Goal: Task Accomplishment & Management: Use online tool/utility

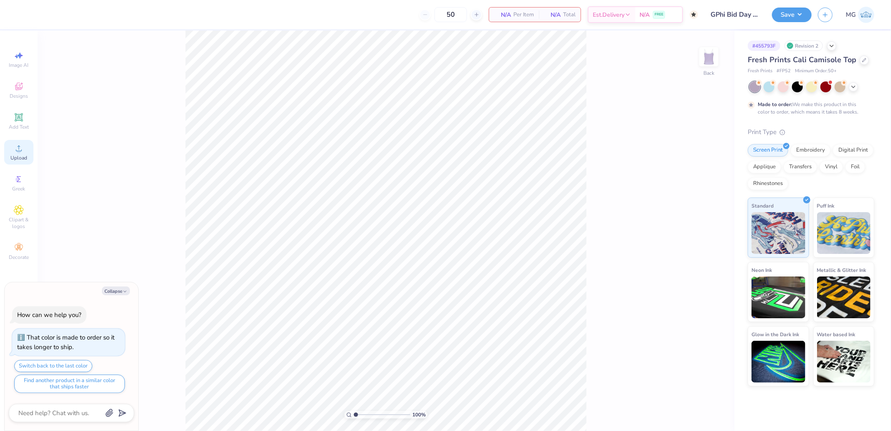
click at [22, 153] on icon at bounding box center [19, 148] width 10 height 10
type textarea "x"
click at [695, 198] on input "7.37" at bounding box center [704, 199] width 30 height 12
type input "7"
type textarea "x"
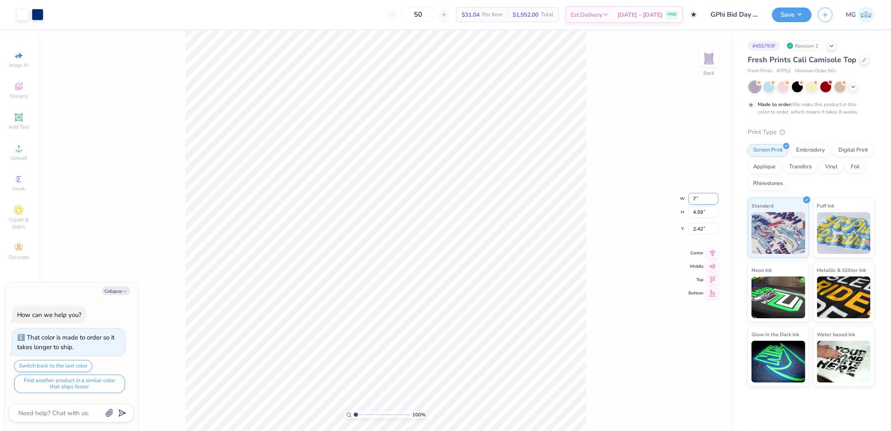
type input "7.00"
type input "4.36"
click at [704, 219] on input "2.54" at bounding box center [704, 222] width 30 height 12
type input "2"
type textarea "x"
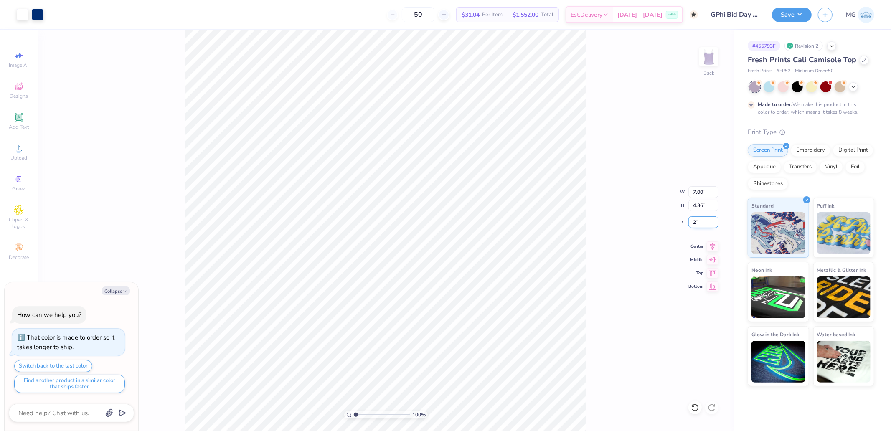
type input "2.00"
click at [683, 143] on div "100 % Back" at bounding box center [386, 231] width 697 height 401
click at [19, 156] on span "Upload" at bounding box center [18, 158] width 17 height 7
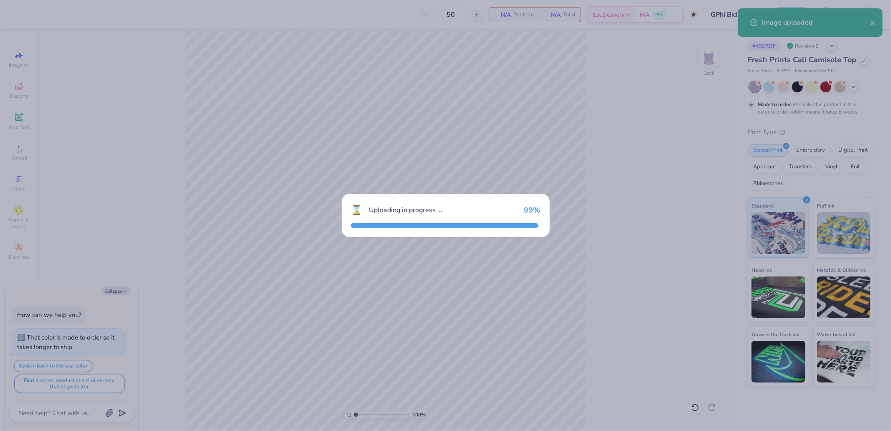
type textarea "x"
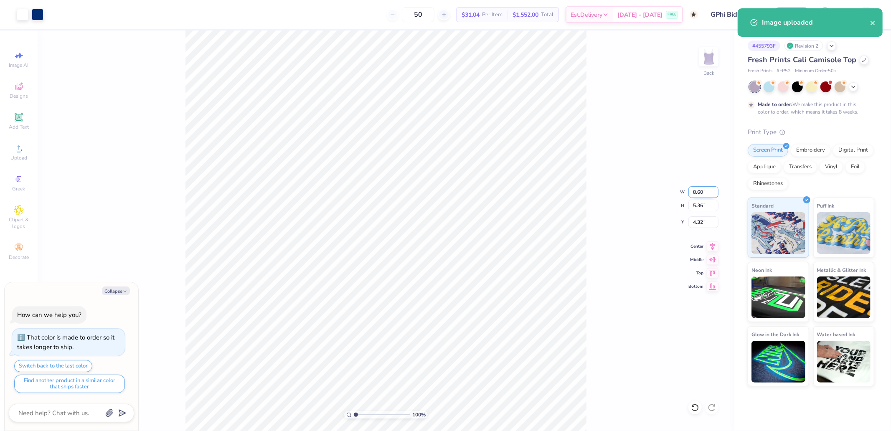
click at [700, 193] on input "8.60" at bounding box center [704, 192] width 30 height 12
type input "7"
type textarea "x"
type input "7.00"
type input "4.36"
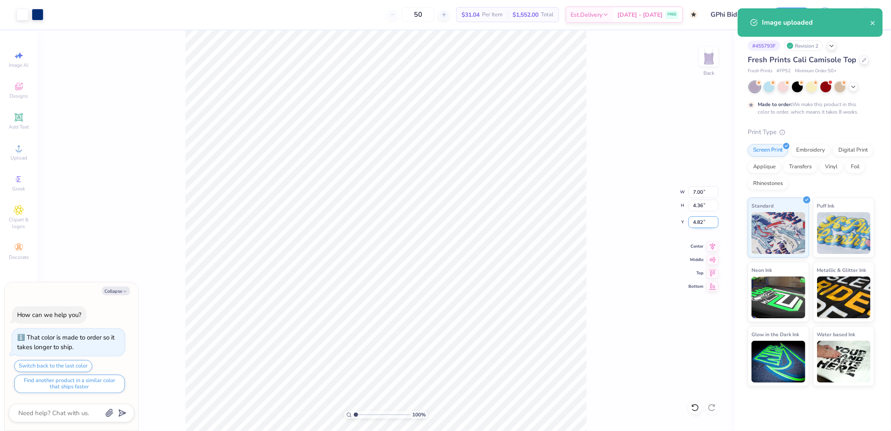
click at [704, 220] on input "4.82" at bounding box center [704, 222] width 30 height 12
type input "2"
type textarea "x"
type input "2.00"
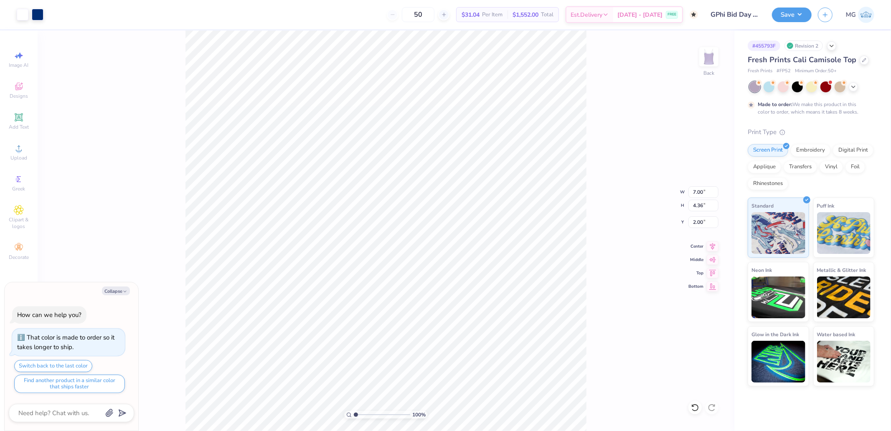
click at [601, 193] on div "100 % Back W 7.00 7.00 " H 4.36 4.36 " Y 2.00 2.00 " Center Middle Top Bottom" at bounding box center [386, 231] width 697 height 401
click at [27, 153] on div "Upload" at bounding box center [18, 152] width 29 height 25
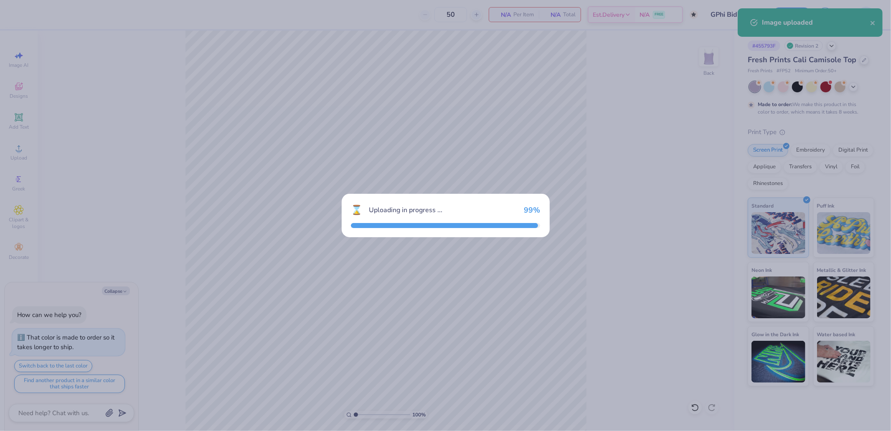
type textarea "x"
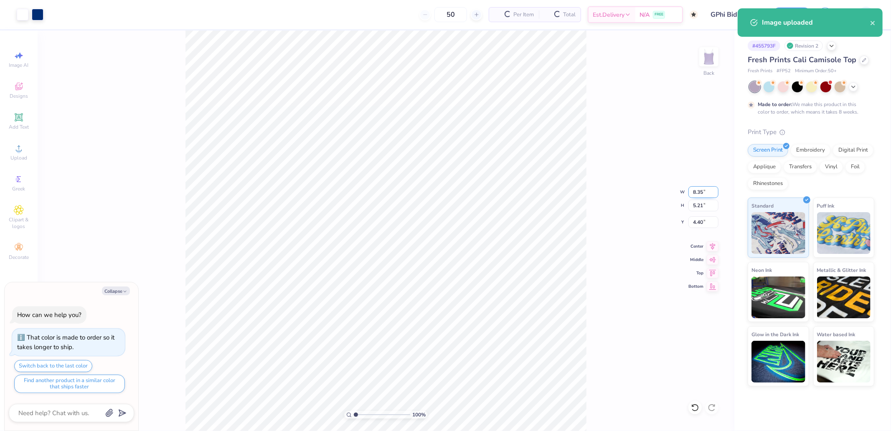
click at [699, 189] on input "8.35" at bounding box center [704, 192] width 30 height 12
type input "7"
click at [707, 221] on input "4.40" at bounding box center [704, 222] width 30 height 12
type textarea "x"
type input "7.00"
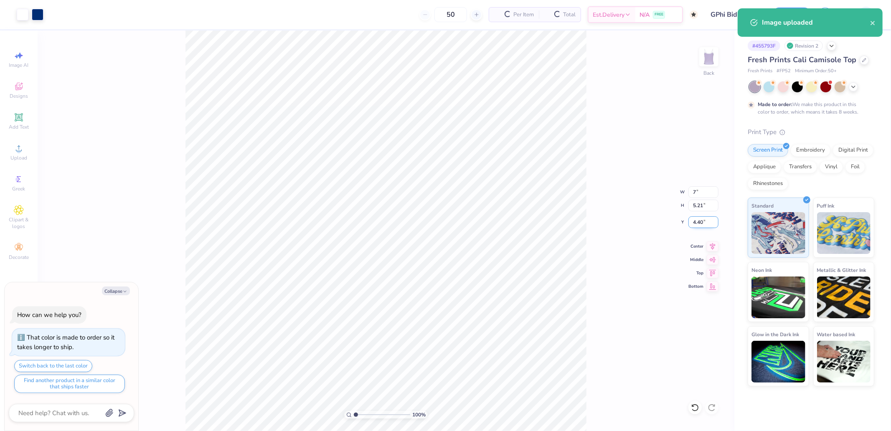
type input "4.36"
type input "2"
type textarea "x"
type input "2.00"
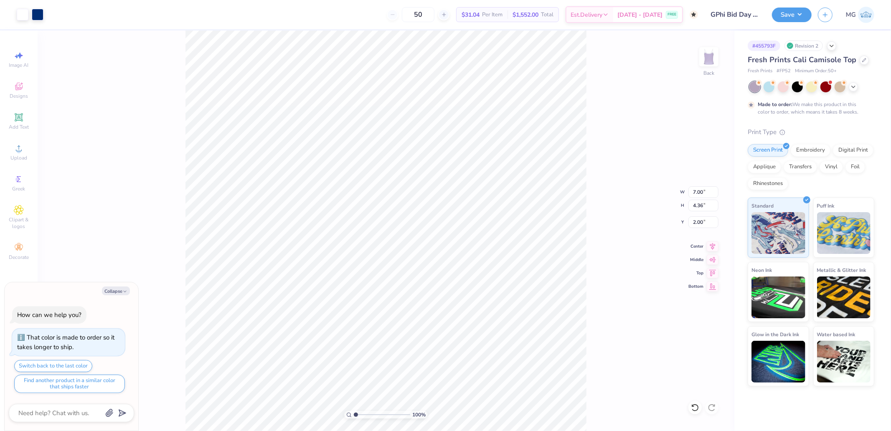
click at [772, 24] on div "Save MG" at bounding box center [831, 14] width 119 height 29
click at [791, 21] on button "Save" at bounding box center [792, 13] width 40 height 15
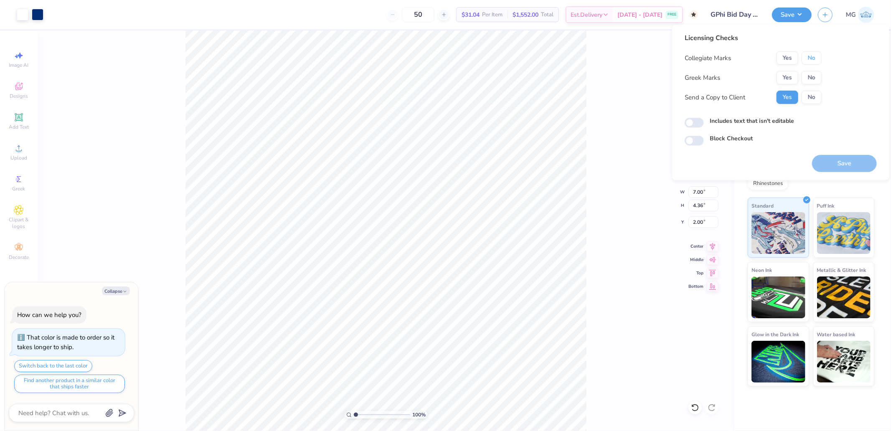
drag, startPoint x: 815, startPoint y: 58, endPoint x: 809, endPoint y: 65, distance: 8.9
click at [815, 59] on button "No" at bounding box center [812, 57] width 20 height 13
click at [796, 80] on button "Yes" at bounding box center [788, 77] width 22 height 13
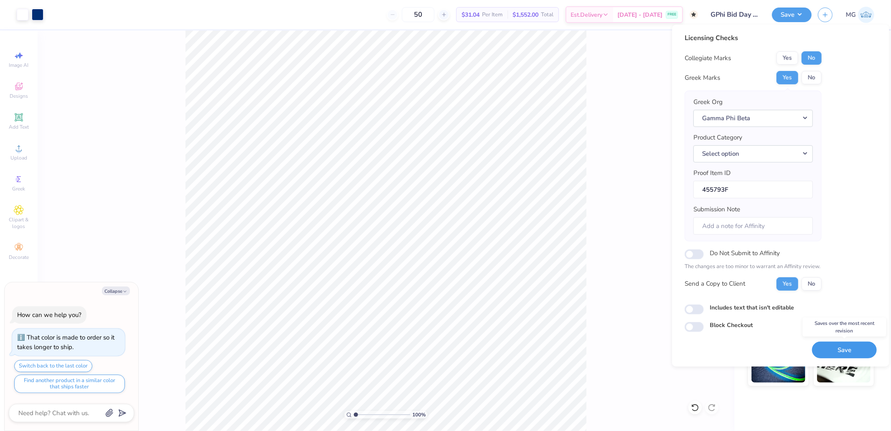
click at [836, 349] on button "Save" at bounding box center [844, 349] width 65 height 17
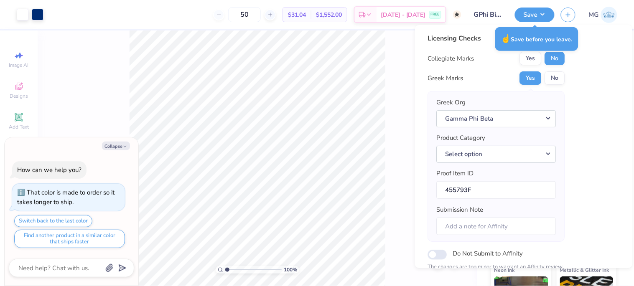
type textarea "x"
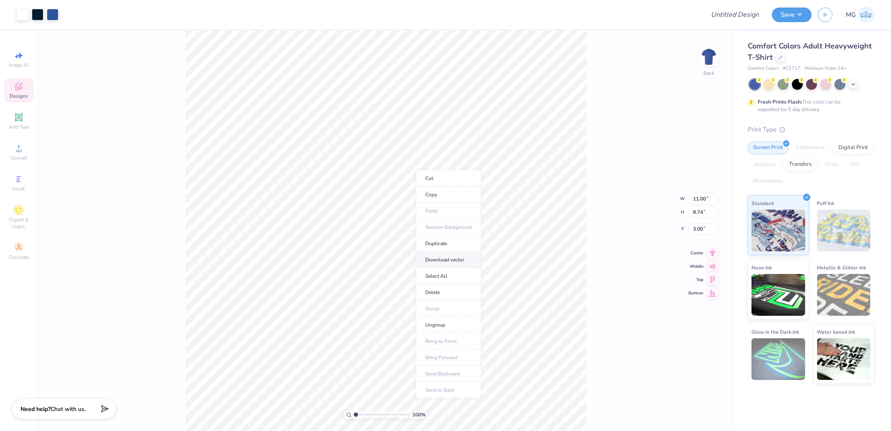
click at [455, 261] on li "Download vector" at bounding box center [449, 260] width 66 height 16
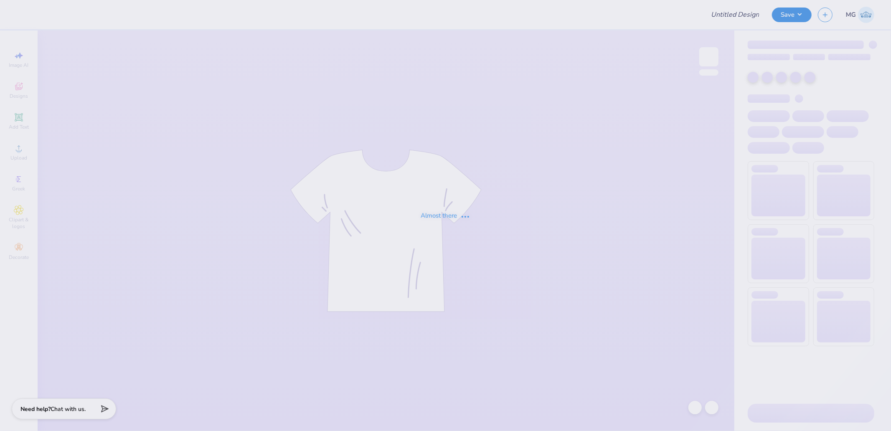
type input "Family Weekend Merch"
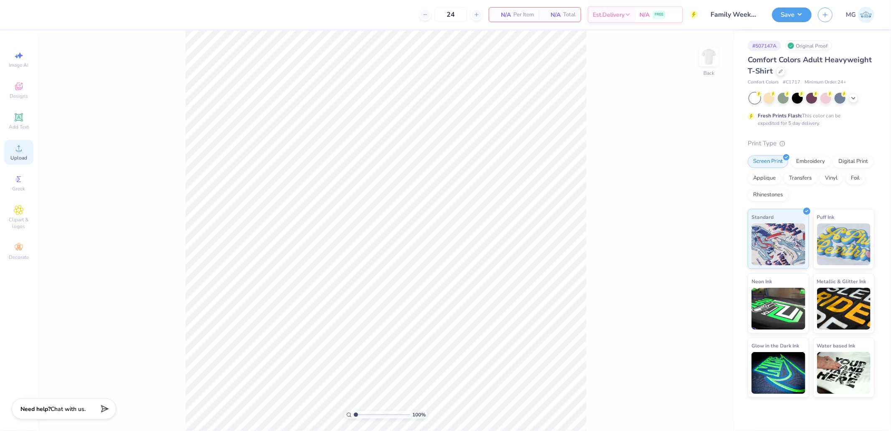
click at [15, 152] on icon at bounding box center [19, 148] width 10 height 10
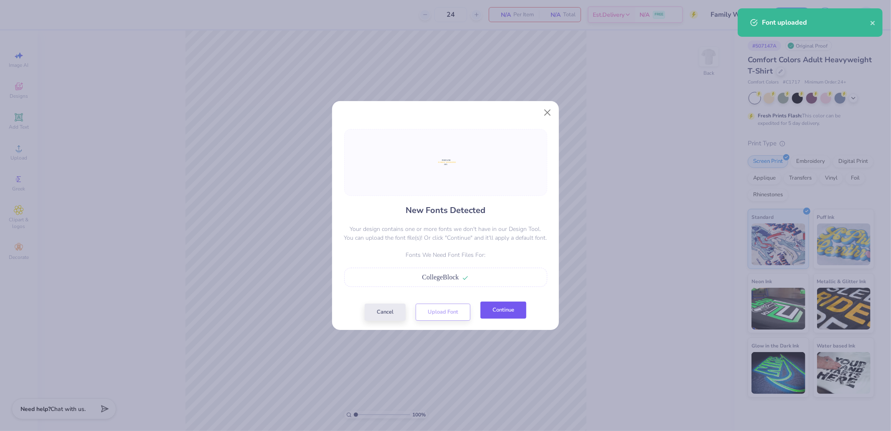
click at [501, 311] on button "Continue" at bounding box center [504, 310] width 46 height 17
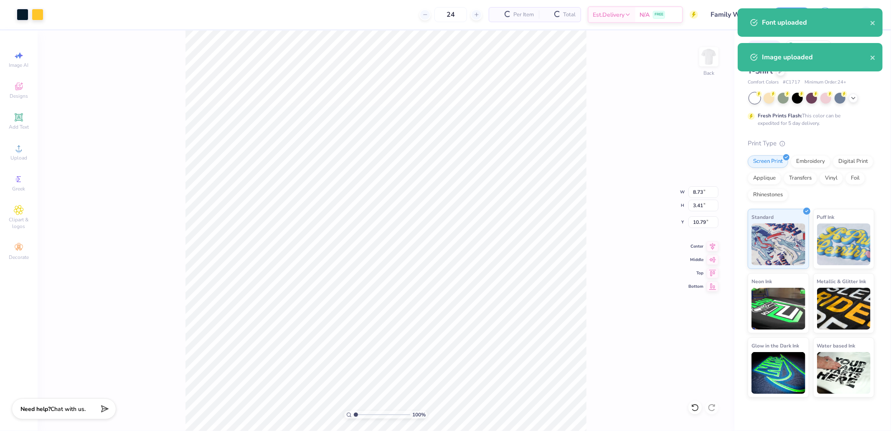
click at [702, 186] on div "100 % Back W 8.73 8.73 " H 3.41 3.41 " Y 10.79 10.79 " Center Middle Top Bottom" at bounding box center [386, 231] width 697 height 401
click at [702, 191] on input "8.73" at bounding box center [704, 192] width 30 height 12
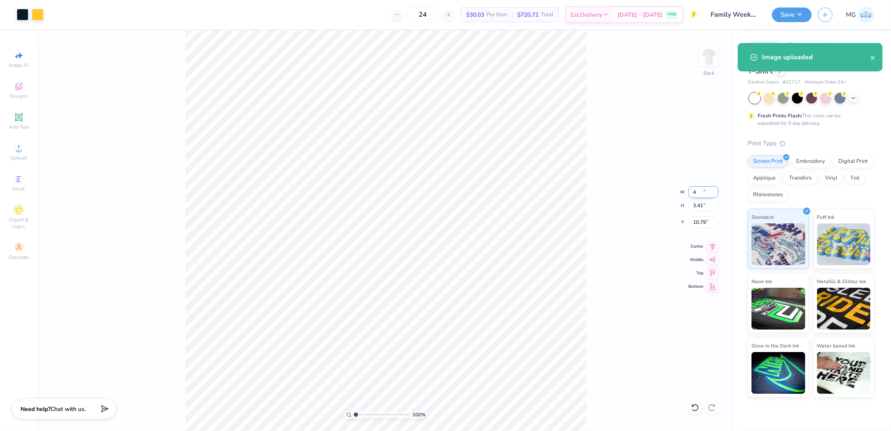
type input "4.00"
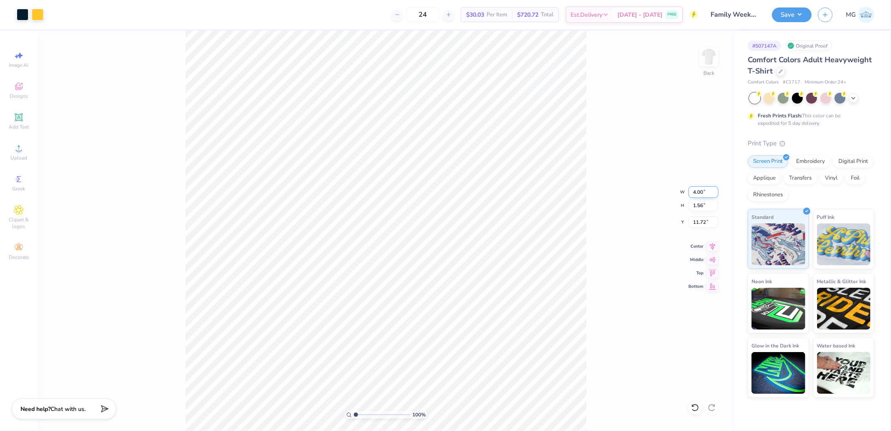
type input "1.56"
type input "3.33"
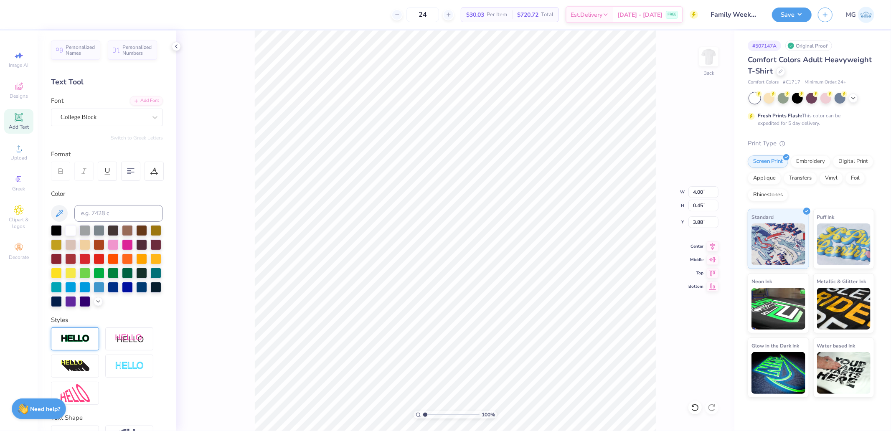
click at [80, 344] on img at bounding box center [75, 339] width 29 height 10
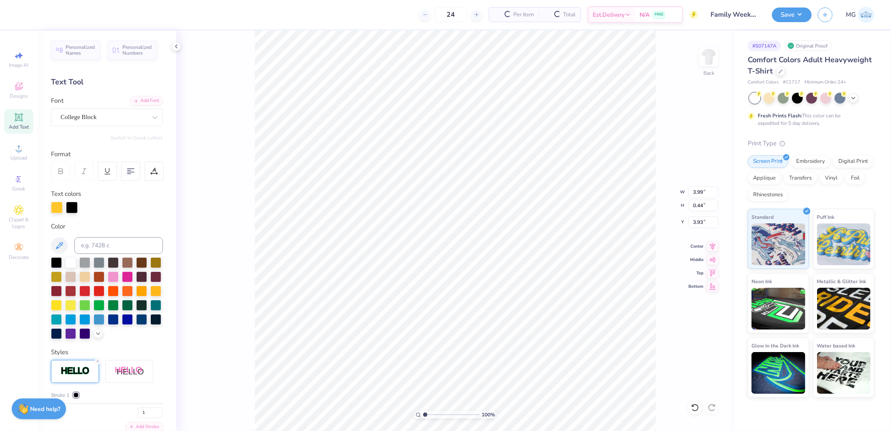
type input "3.99"
type input "0.44"
type input "3.93"
click at [78, 398] on div at bounding box center [76, 395] width 5 height 5
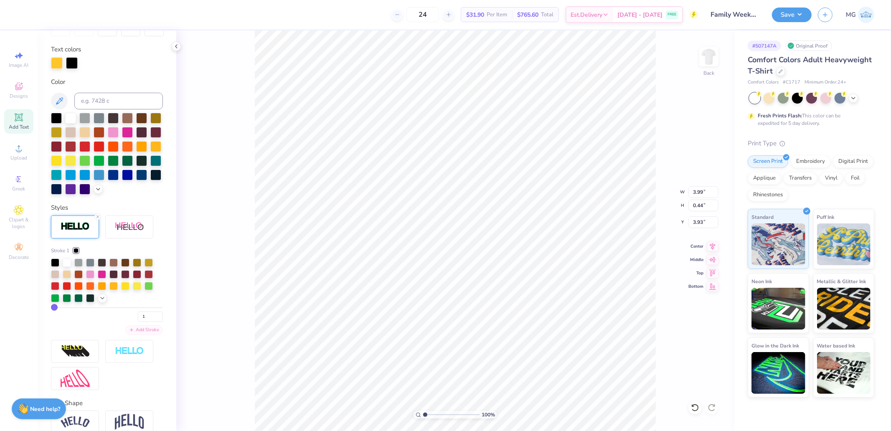
scroll to position [198, 0]
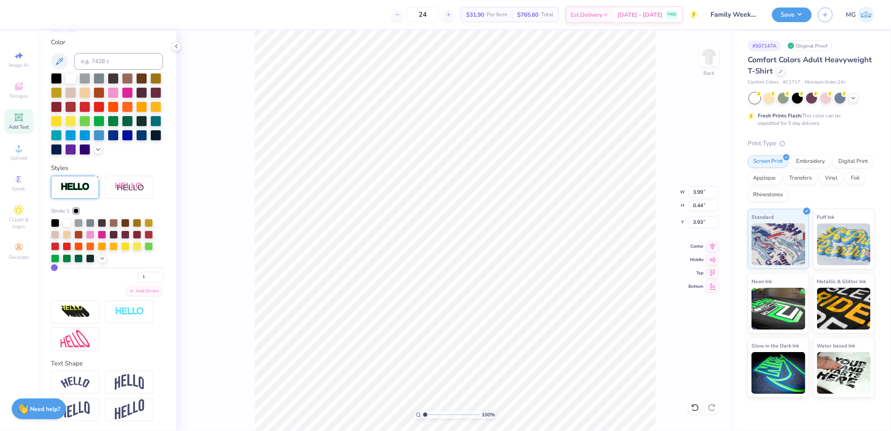
click at [82, 214] on div "Stroke 1 1" at bounding box center [107, 244] width 112 height 75
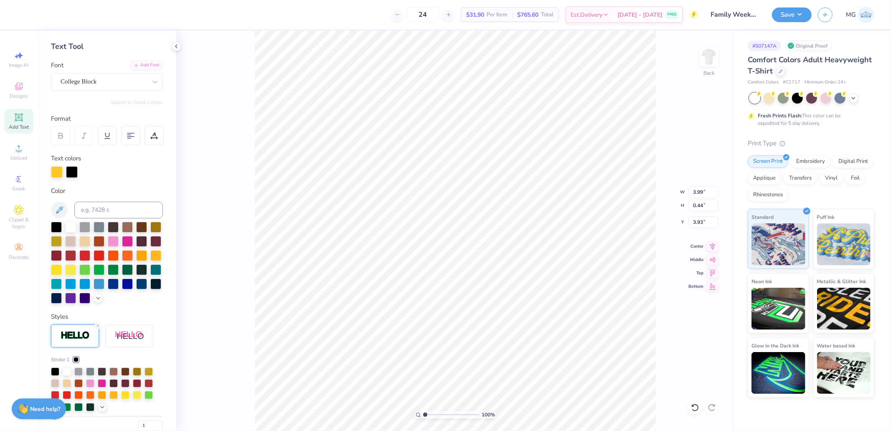
scroll to position [13, 0]
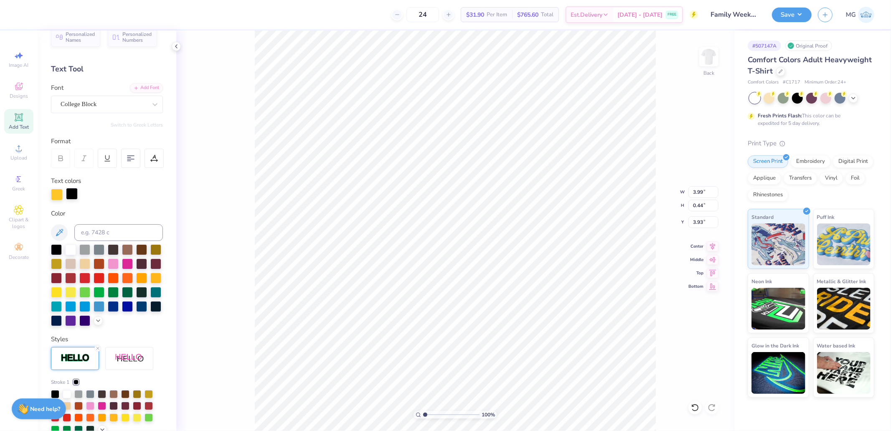
click at [78, 193] on div at bounding box center [72, 194] width 12 height 12
click at [93, 234] on input at bounding box center [118, 232] width 89 height 17
type input "296"
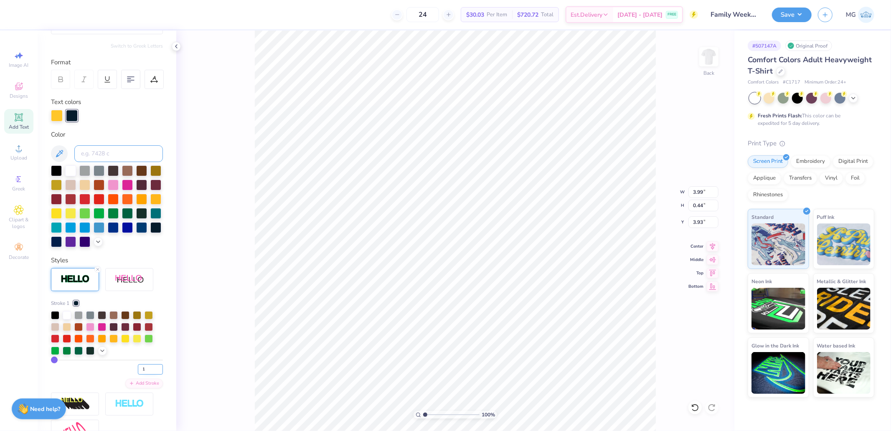
scroll to position [106, 0]
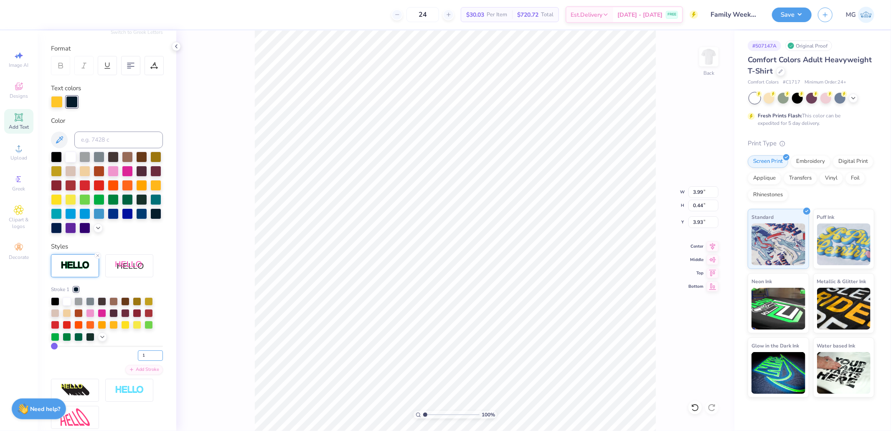
drag, startPoint x: 139, startPoint y: 369, endPoint x: 110, endPoint y: 370, distance: 28.8
click at [118, 361] on div "1" at bounding box center [107, 353] width 112 height 15
type input "2"
type input "4.00"
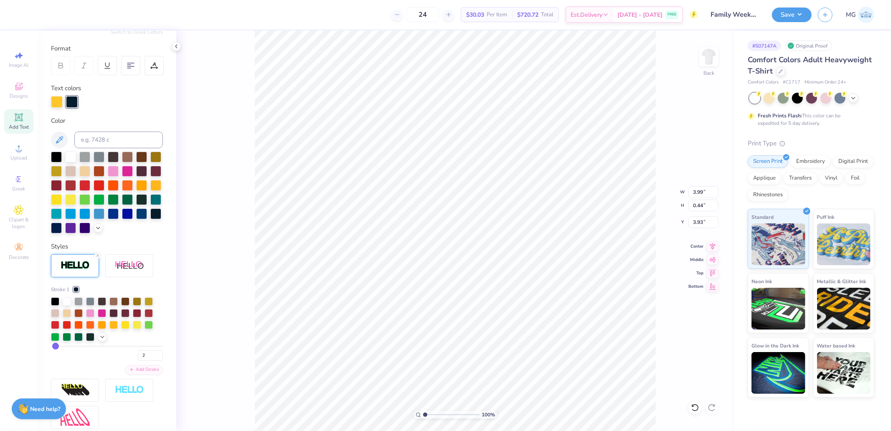
type input "0.46"
drag, startPoint x: 143, startPoint y: 369, endPoint x: 124, endPoint y: 371, distance: 19.3
click at [130, 361] on div "2" at bounding box center [107, 353] width 112 height 15
type input "1.5"
type input "2"
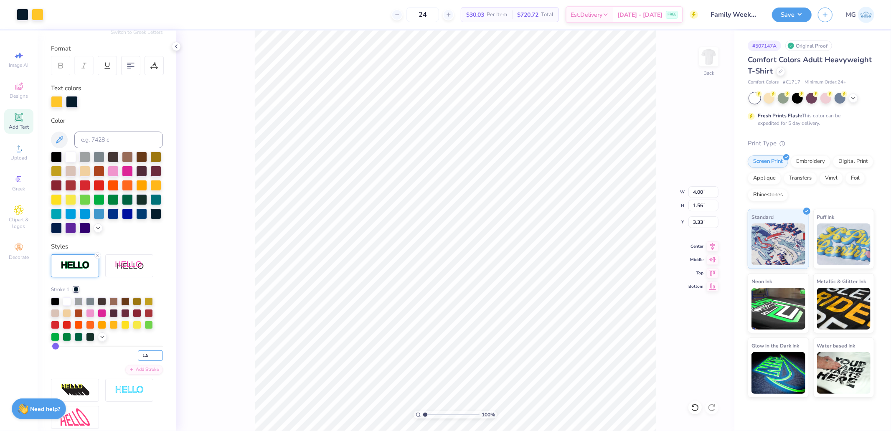
type input "2"
type input "3.99"
type input "2"
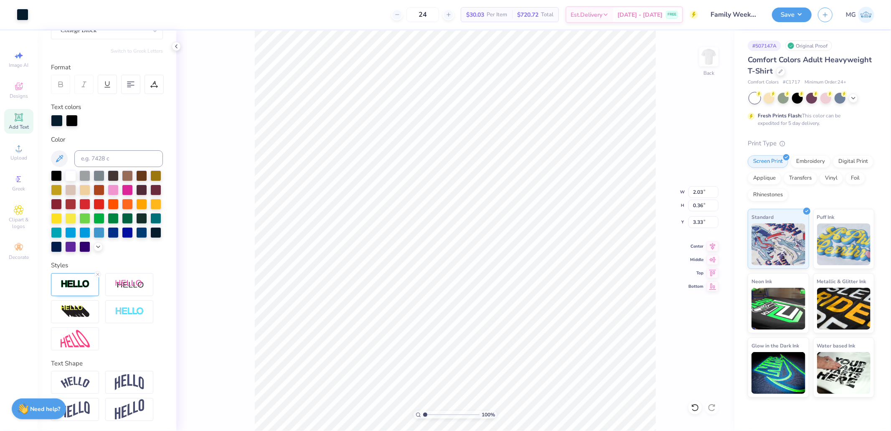
scroll to position [101, 0]
type input "3.38"
click at [99, 275] on icon at bounding box center [97, 274] width 5 height 5
type input "2.01"
type input "0.34"
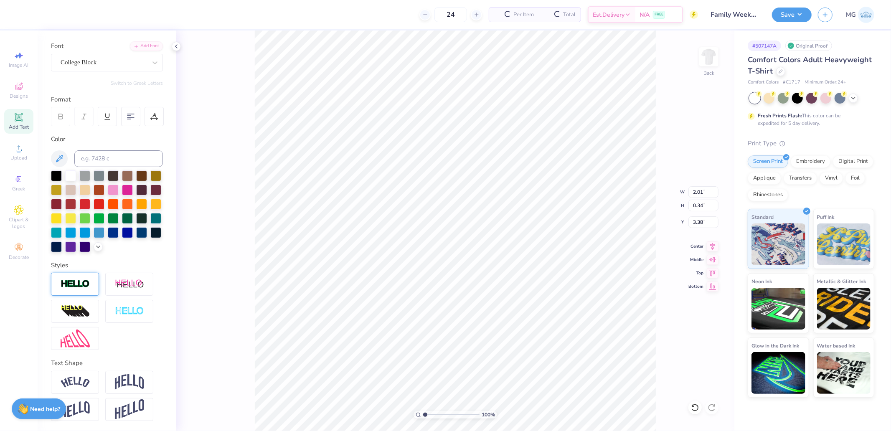
type input "3.39"
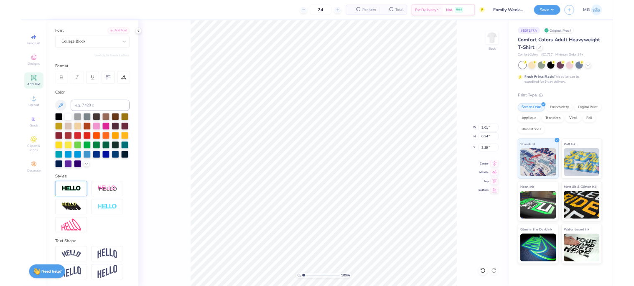
scroll to position [69, 0]
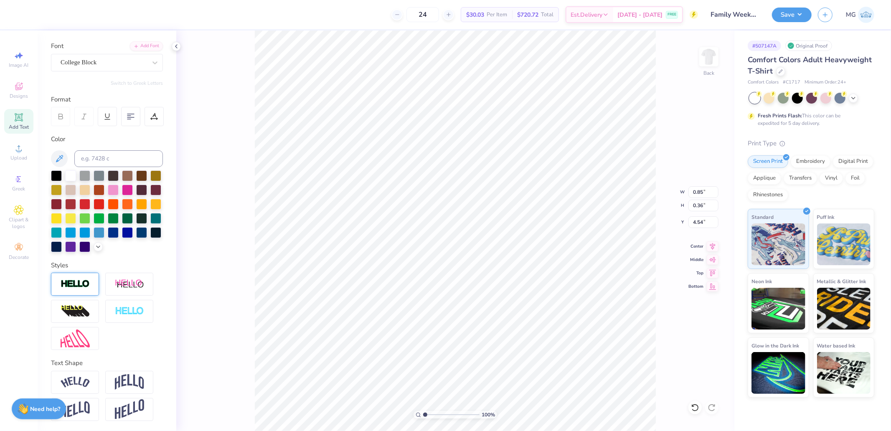
type input "2.01"
type input "0.34"
type input "3.39"
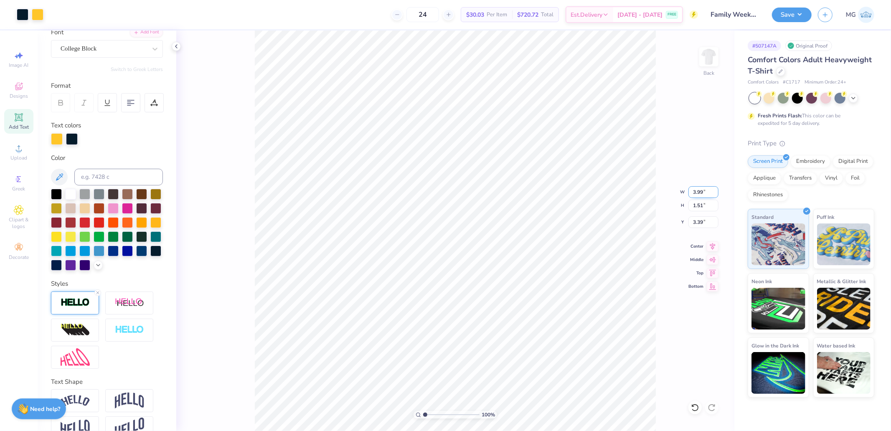
click at [699, 188] on input "3.99" at bounding box center [704, 192] width 30 height 12
type input "4.00"
click at [715, 58] on img at bounding box center [709, 56] width 17 height 17
click at [21, 151] on icon at bounding box center [19, 148] width 6 height 6
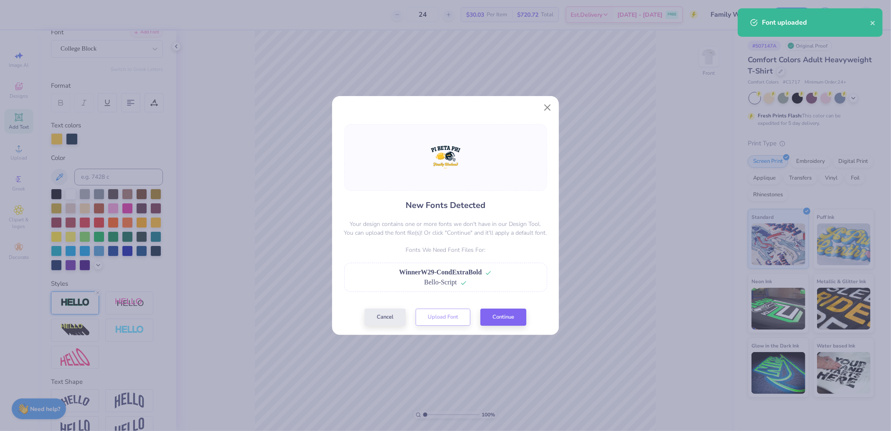
click at [508, 320] on div at bounding box center [445, 215] width 891 height 431
click at [521, 323] on button "Continue" at bounding box center [504, 315] width 46 height 17
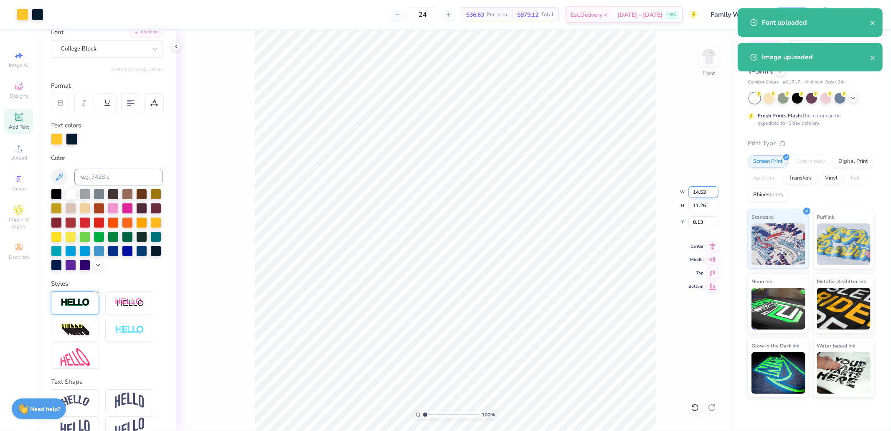
click at [711, 188] on input "14.53" at bounding box center [704, 192] width 30 height 12
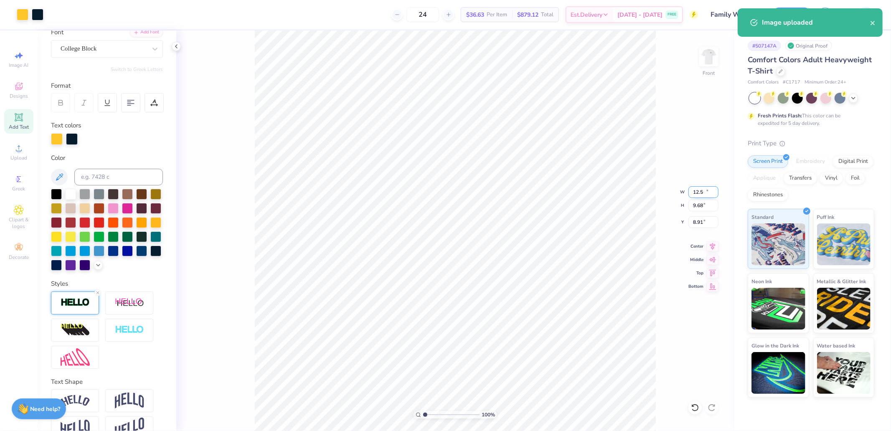
type input "12.50"
type input "9.68"
type input "8.91"
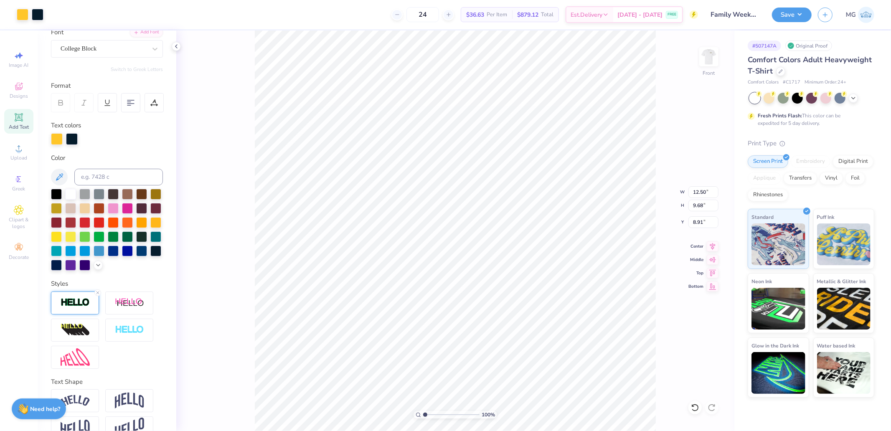
click at [719, 273] on div "100 % Front W 12.50 12.50 " H 9.68 9.68 " Y 8.91 8.91 " Center Middle Top Bottom" at bounding box center [455, 231] width 558 height 401
click at [705, 223] on input "8.91" at bounding box center [704, 222] width 30 height 12
type input "3.00"
click at [792, 15] on button "Save" at bounding box center [792, 13] width 40 height 15
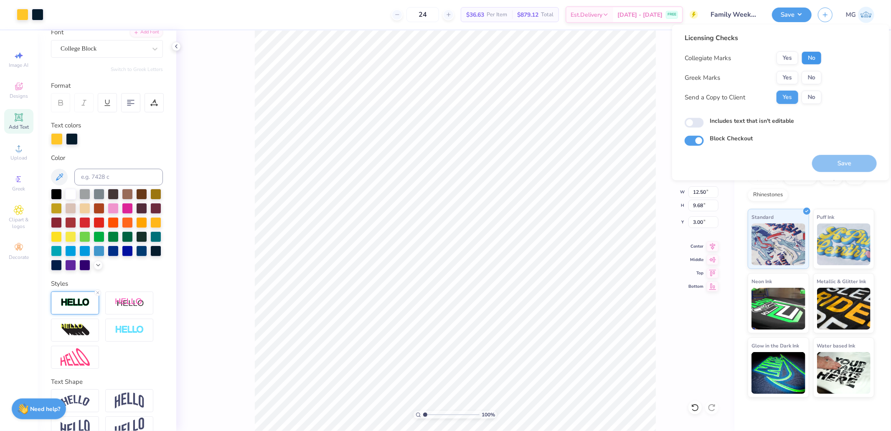
click at [812, 64] on button "No" at bounding box center [812, 57] width 20 height 13
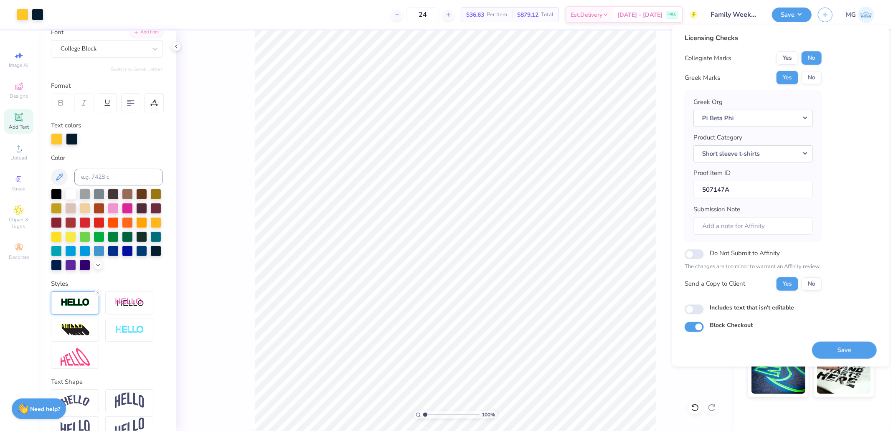
click at [841, 352] on button "Save" at bounding box center [844, 349] width 65 height 17
